Goal: Task Accomplishment & Management: Manage account settings

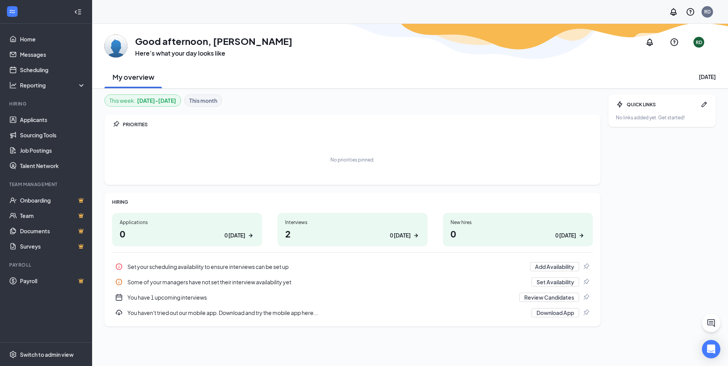
click at [404, 233] on div "0 today" at bounding box center [400, 235] width 21 height 8
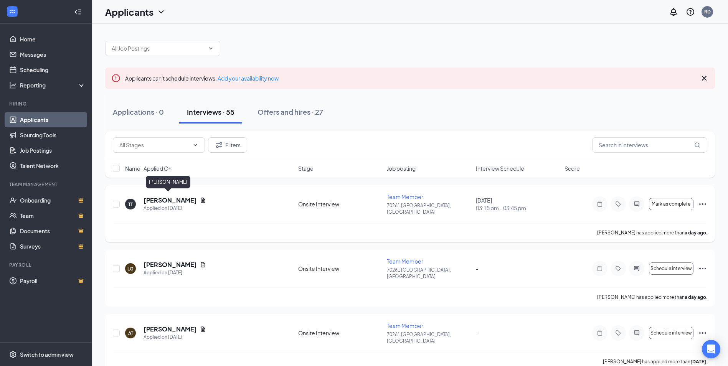
click at [169, 199] on h5 "[PERSON_NAME]" at bounding box center [169, 200] width 53 height 8
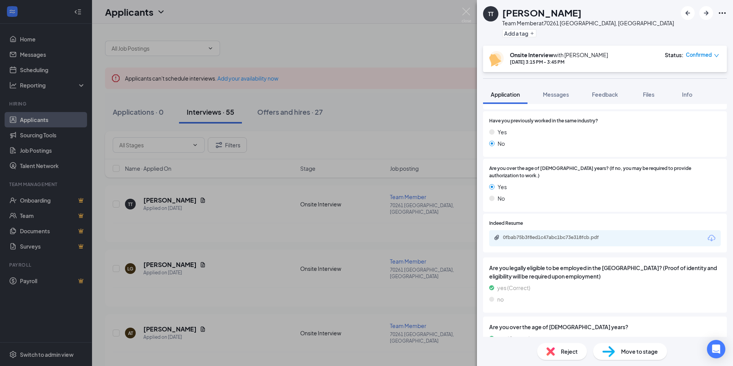
scroll to position [339, 0]
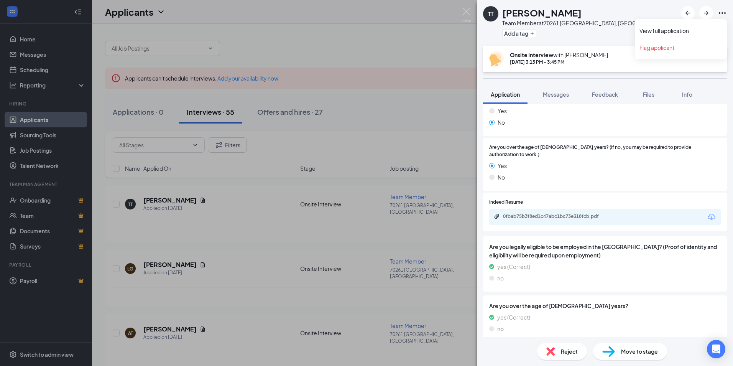
click at [724, 13] on icon "Ellipses" at bounding box center [722, 12] width 9 height 9
click at [681, 30] on link "View full application" at bounding box center [681, 31] width 83 height 8
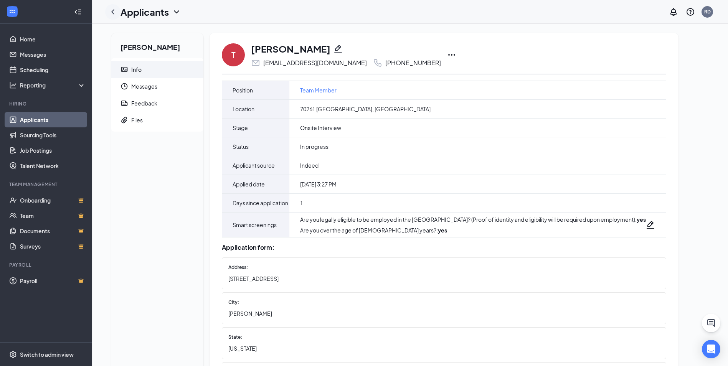
click at [112, 12] on icon "ChevronLeft" at bounding box center [112, 11] width 3 height 5
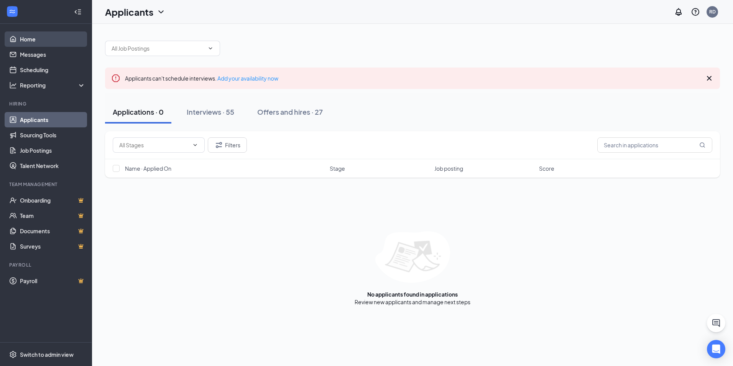
click at [26, 40] on link "Home" at bounding box center [53, 38] width 66 height 15
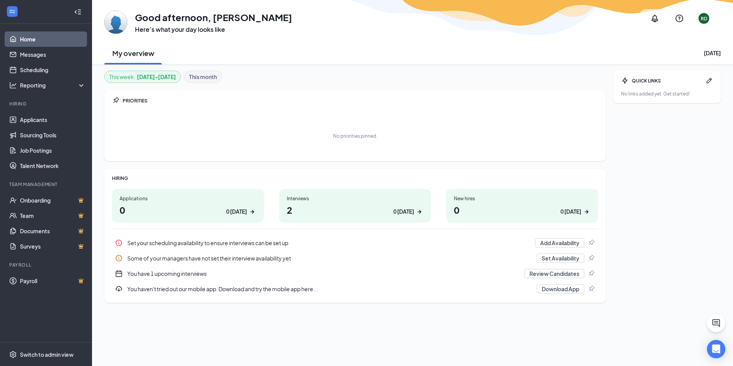
click at [411, 211] on div "0 today" at bounding box center [404, 212] width 21 height 8
click at [292, 210] on h1 "2 0 today" at bounding box center [355, 209] width 137 height 13
click at [50, 117] on link "Applicants" at bounding box center [53, 119] width 66 height 15
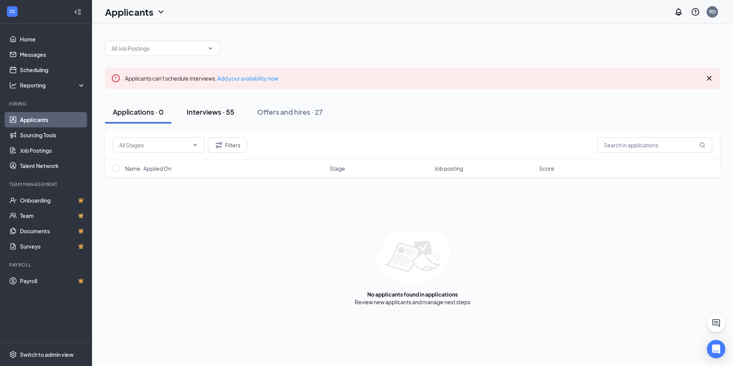
click at [233, 112] on div "Interviews · 55" at bounding box center [211, 112] width 48 height 10
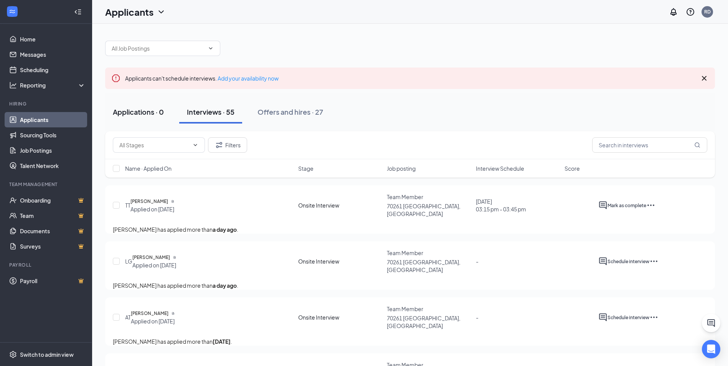
click at [150, 113] on div "Applications · 0" at bounding box center [138, 112] width 51 height 10
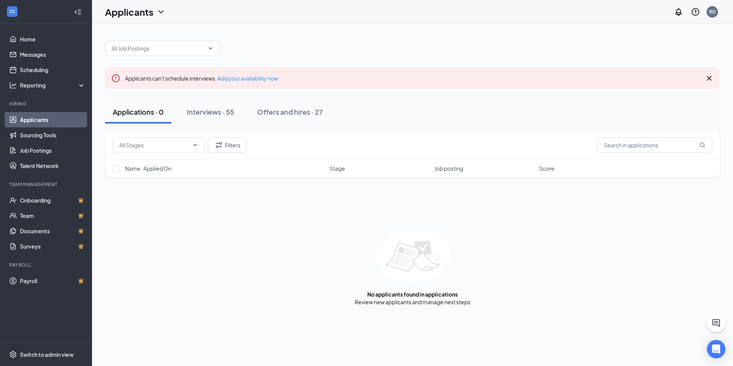
click at [33, 117] on link "Applicants" at bounding box center [53, 119] width 66 height 15
click at [208, 109] on div "Interviews · 55" at bounding box center [211, 112] width 48 height 10
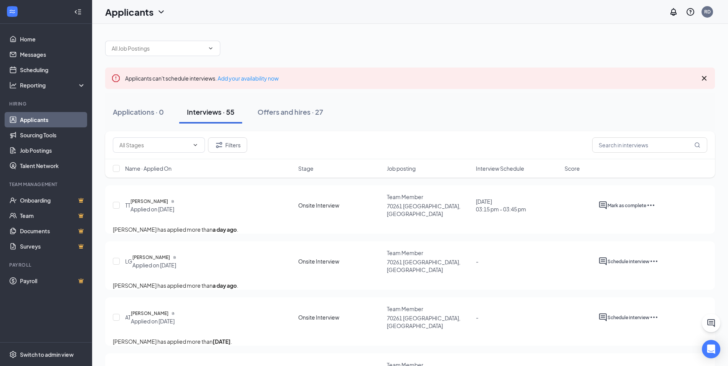
click at [654, 266] on icon "Ellipses" at bounding box center [653, 261] width 9 height 9
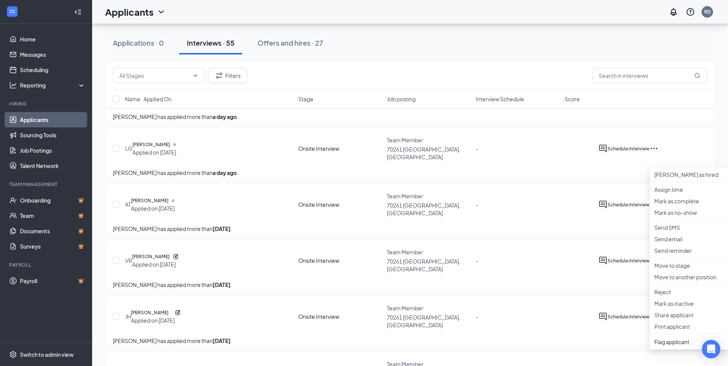
scroll to position [115, 0]
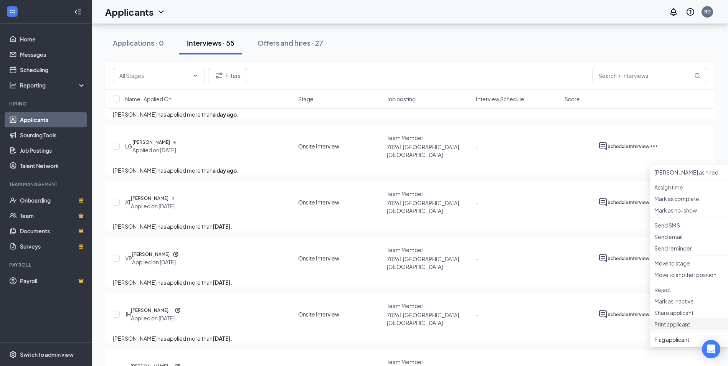
click at [670, 323] on p "Print applicant" at bounding box center [688, 324] width 69 height 8
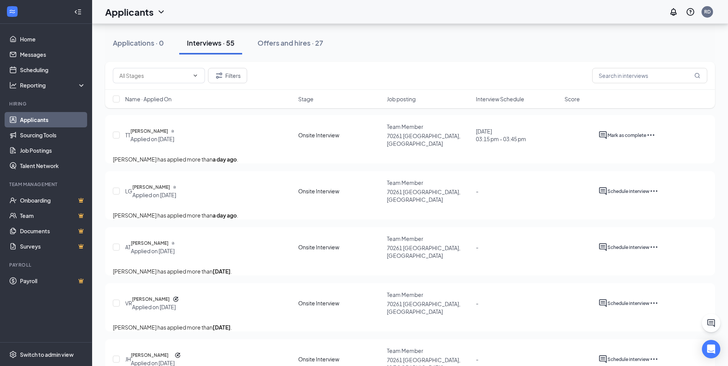
scroll to position [0, 0]
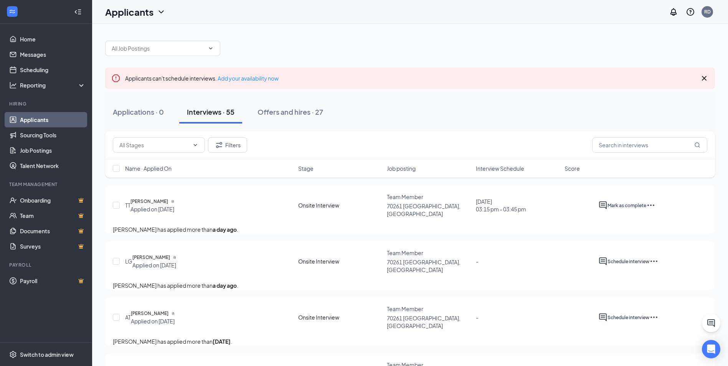
click at [648, 206] on icon "Ellipses" at bounding box center [650, 205] width 7 height 2
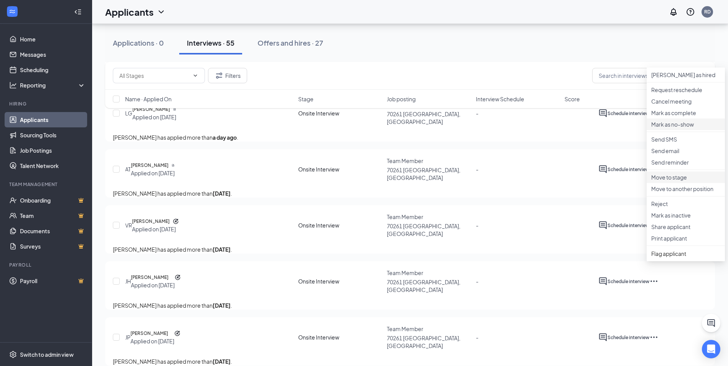
scroll to position [153, 0]
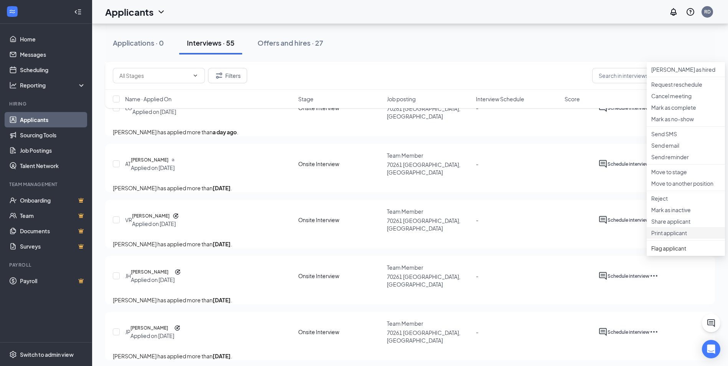
click at [661, 235] on p "Print applicant" at bounding box center [685, 233] width 69 height 8
